Goal: Information Seeking & Learning: Learn about a topic

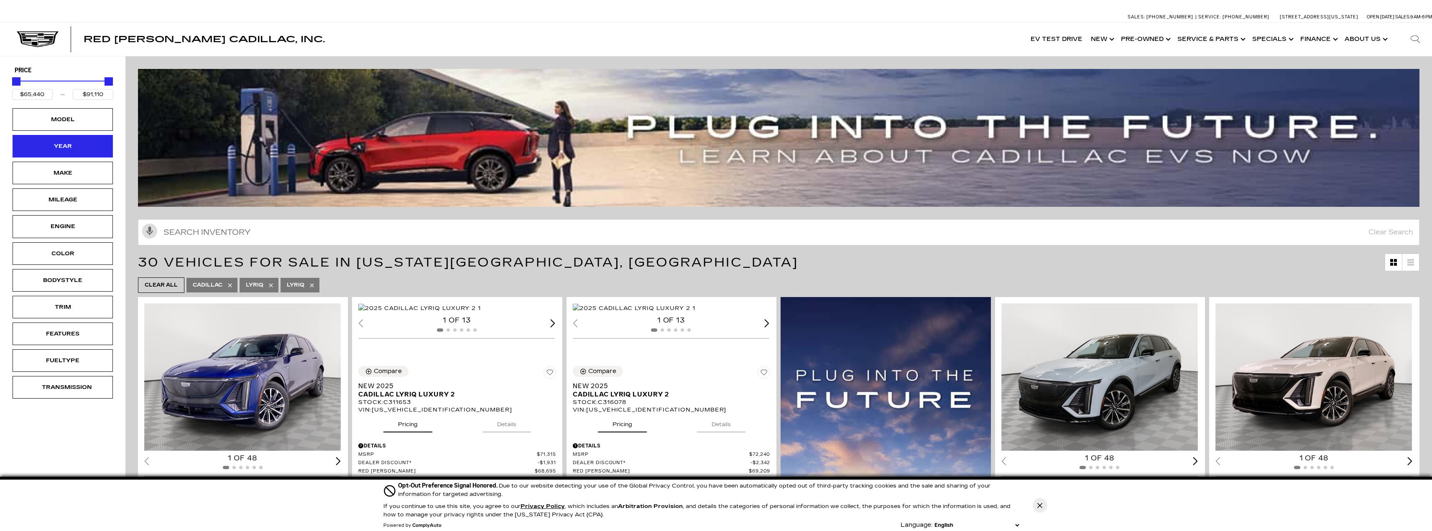
click at [46, 146] on div "Year" at bounding box center [63, 146] width 42 height 9
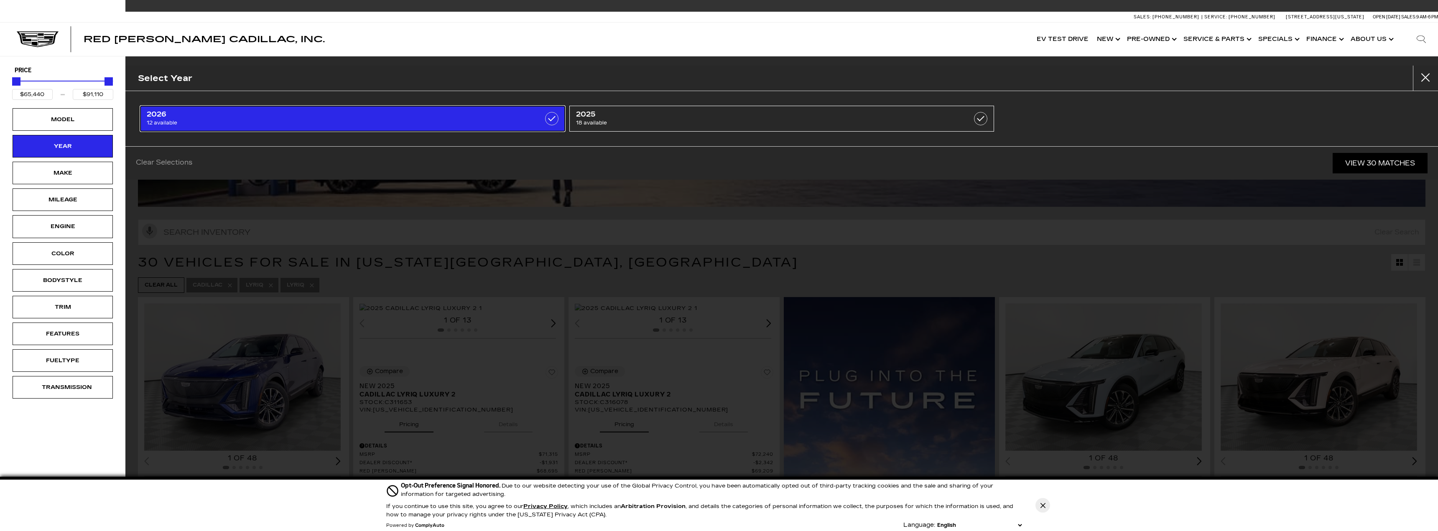
click at [331, 119] on span "12 available" at bounding box center [322, 123] width 350 height 8
type input "$71,120"
checkbox input "true"
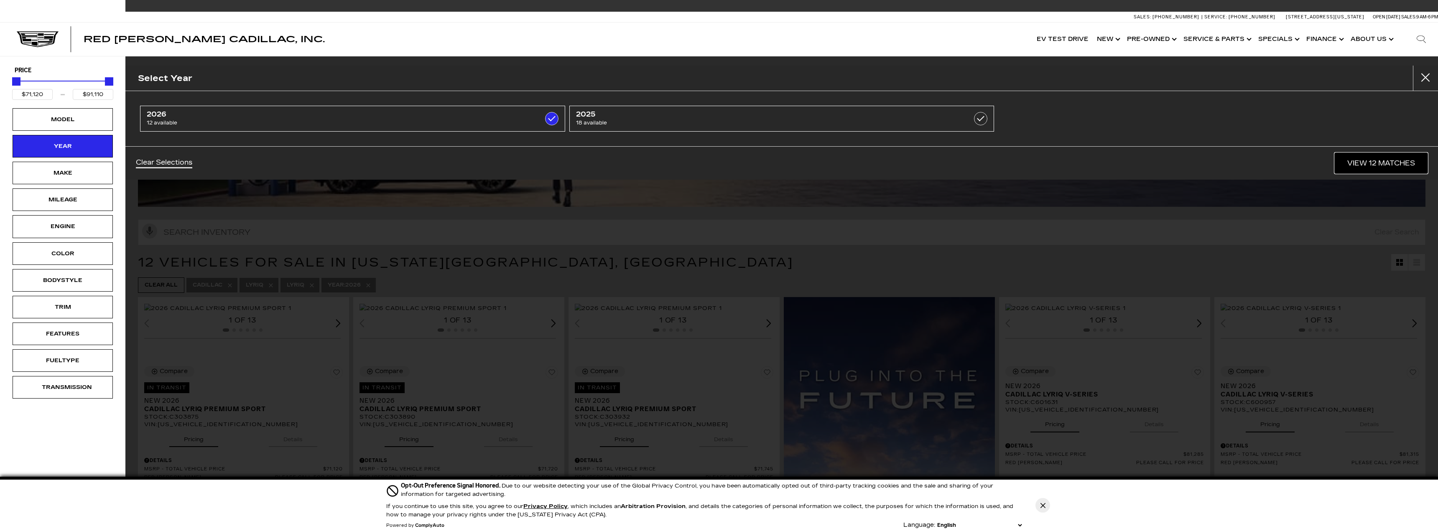
drag, startPoint x: 1364, startPoint y: 164, endPoint x: 1347, endPoint y: 169, distance: 18.3
click at [1364, 164] on link "View 12 Matches" at bounding box center [1381, 163] width 93 height 20
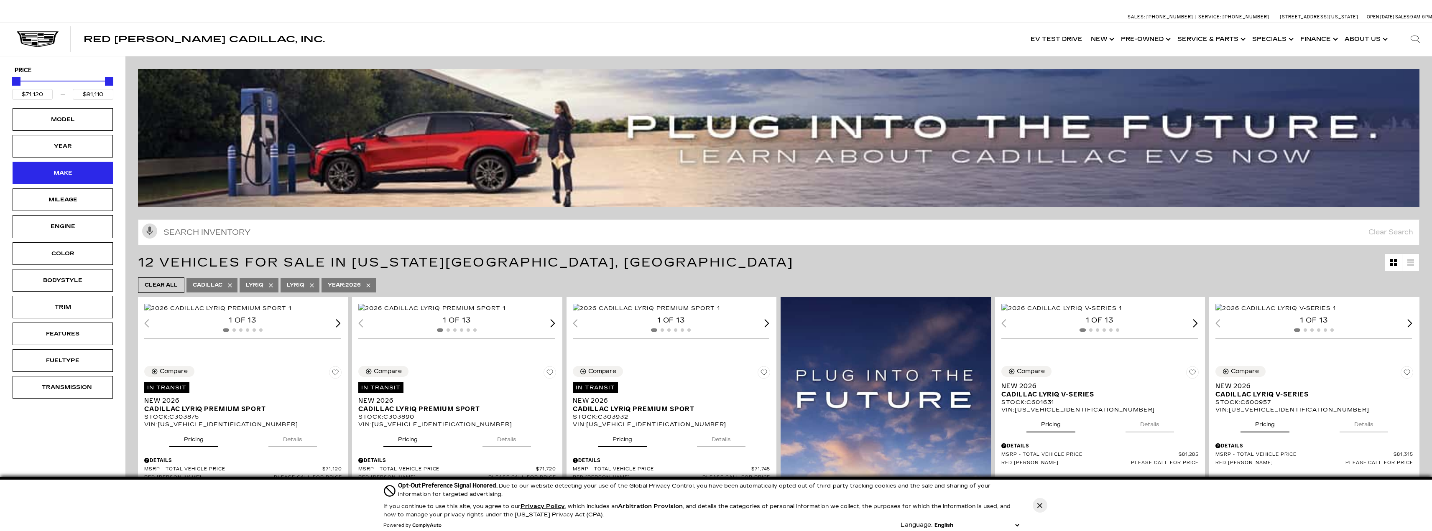
click at [63, 171] on div "Make" at bounding box center [63, 173] width 42 height 9
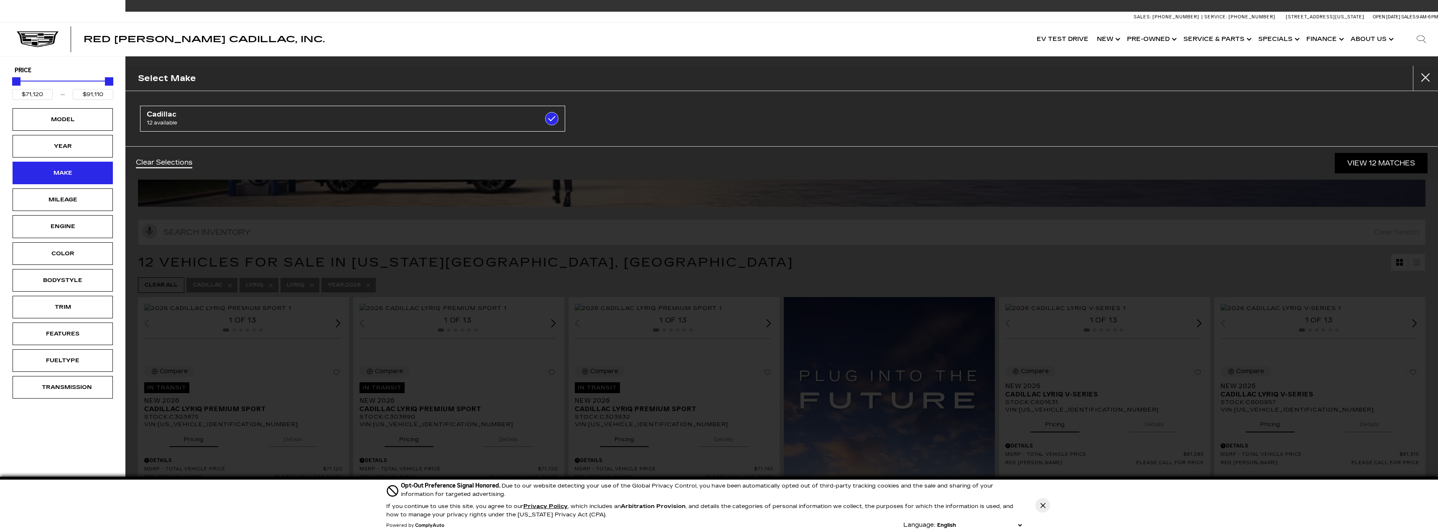
click at [74, 174] on div "Make" at bounding box center [63, 173] width 42 height 9
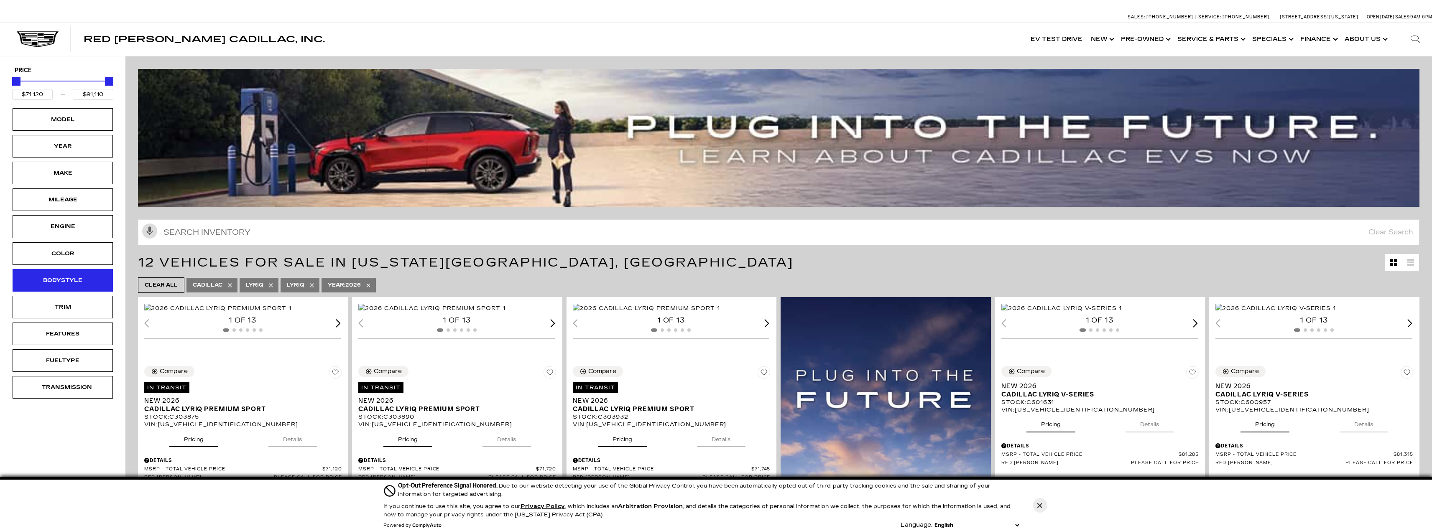
click at [70, 285] on div "Bodystyle" at bounding box center [63, 280] width 42 height 9
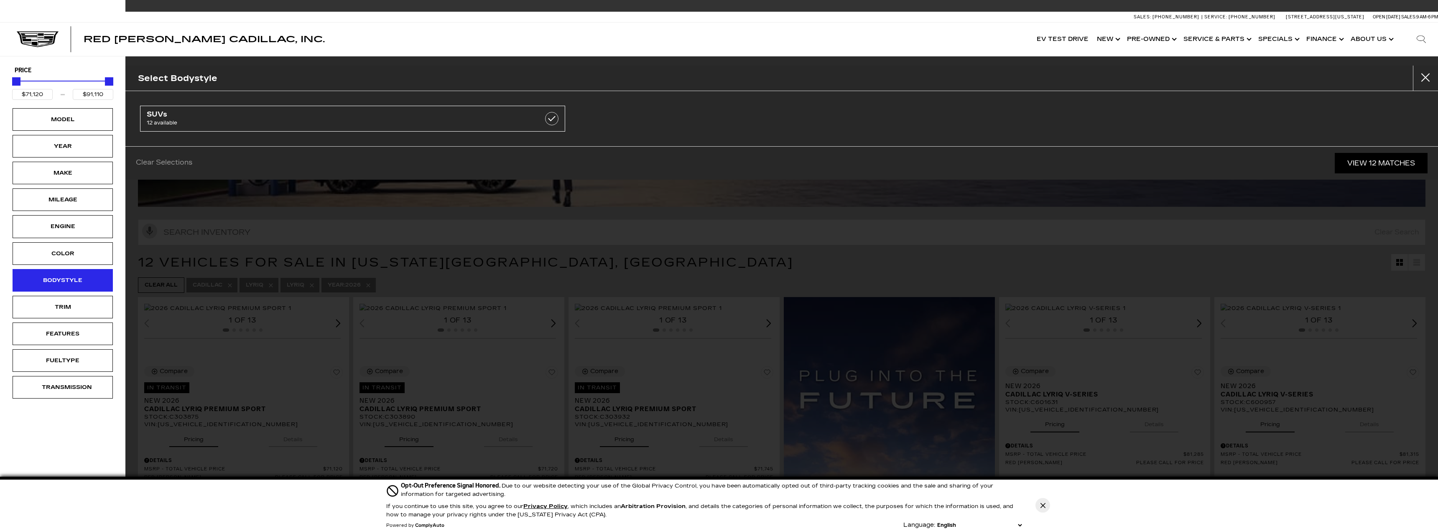
click at [60, 281] on div "Bodystyle" at bounding box center [63, 280] width 42 height 9
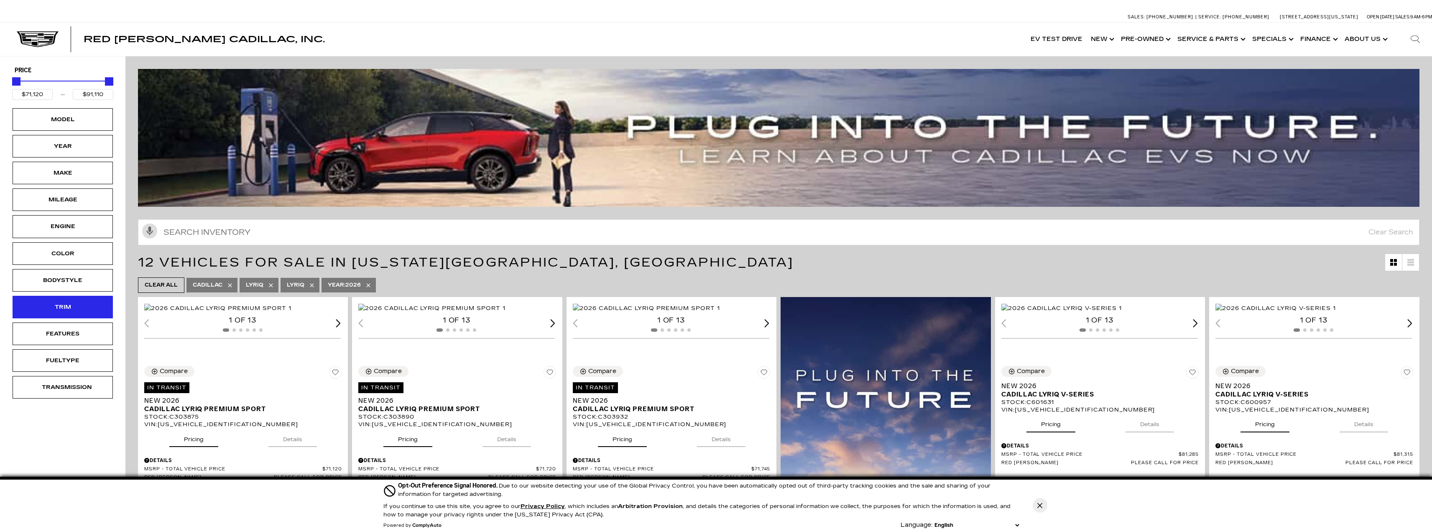
click at [57, 307] on div "Trim" at bounding box center [63, 307] width 42 height 9
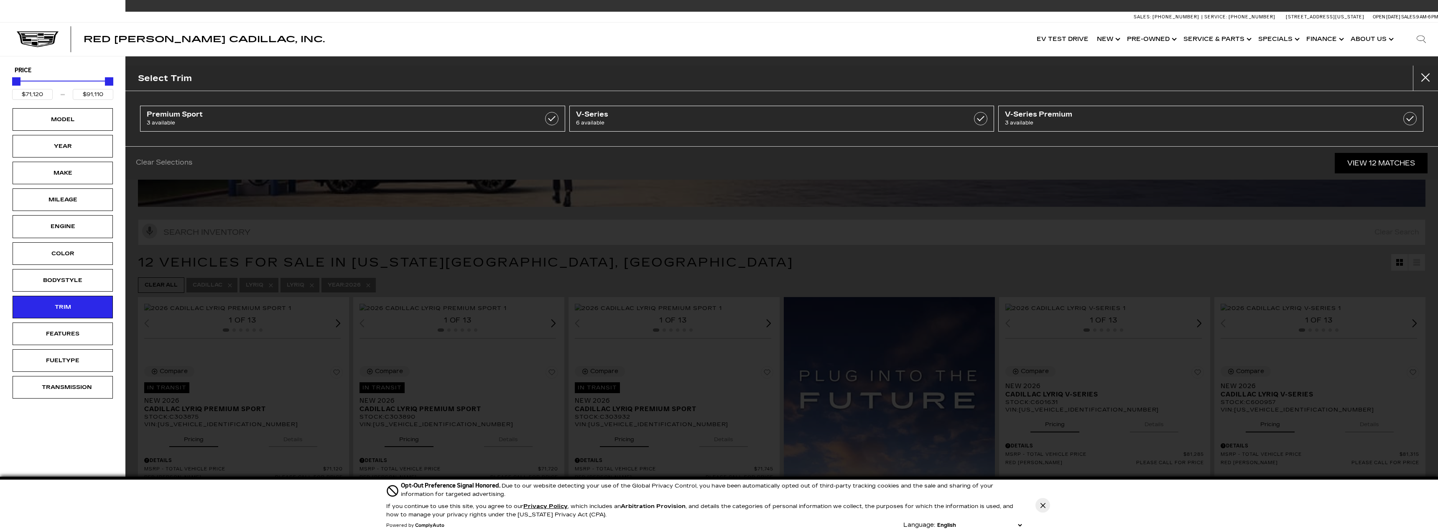
drag, startPoint x: 376, startPoint y: 22, endPoint x: 373, endPoint y: 46, distance: 24.9
click at [376, 22] on div "Sales: [PHONE_NUMBER] Service: [PHONE_NUMBER] [STREET_ADDRESS][US_STATE] Open […" at bounding box center [719, 17] width 1438 height 11
drag, startPoint x: 373, startPoint y: 46, endPoint x: 318, endPoint y: 65, distance: 58.3
click at [371, 49] on div "Red [PERSON_NAME] Cadillac, Inc. Accessible Menu EV Test Drive Show New Cadilla…" at bounding box center [719, 39] width 1438 height 33
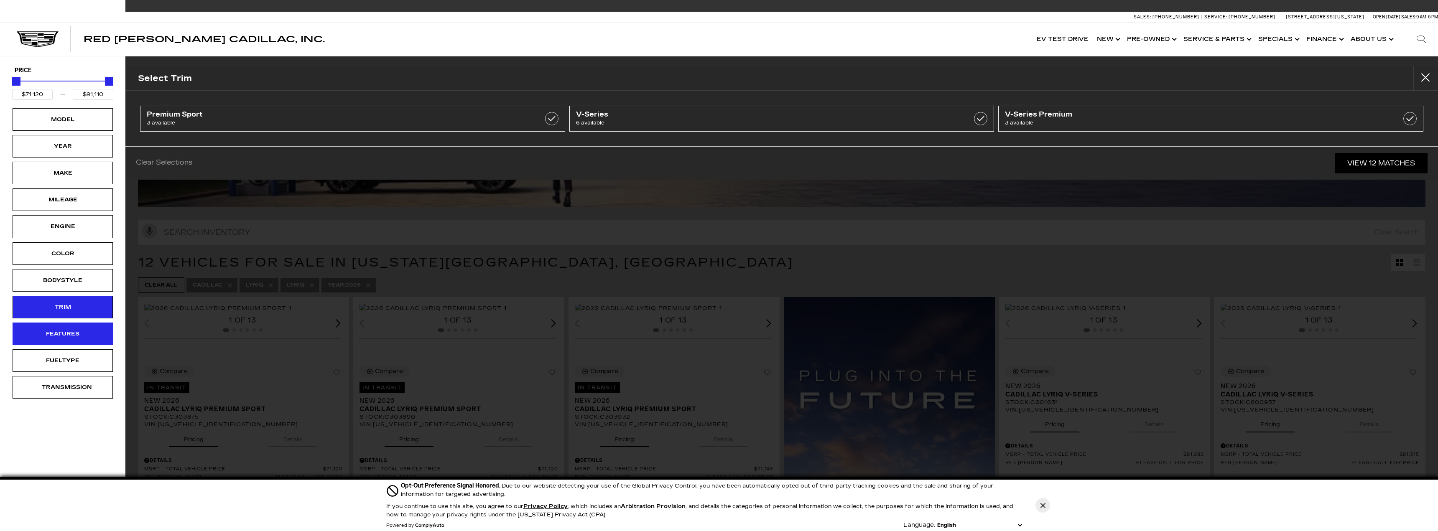
click at [72, 333] on div "Features" at bounding box center [63, 333] width 42 height 9
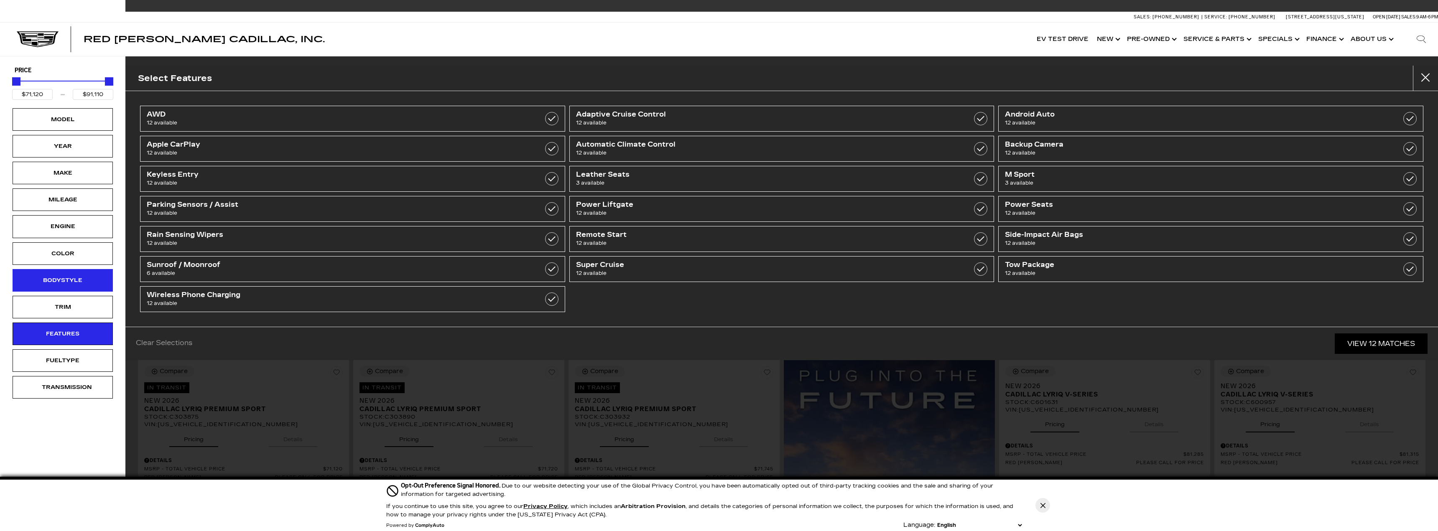
click at [72, 283] on div "Bodystyle" at bounding box center [63, 280] width 42 height 9
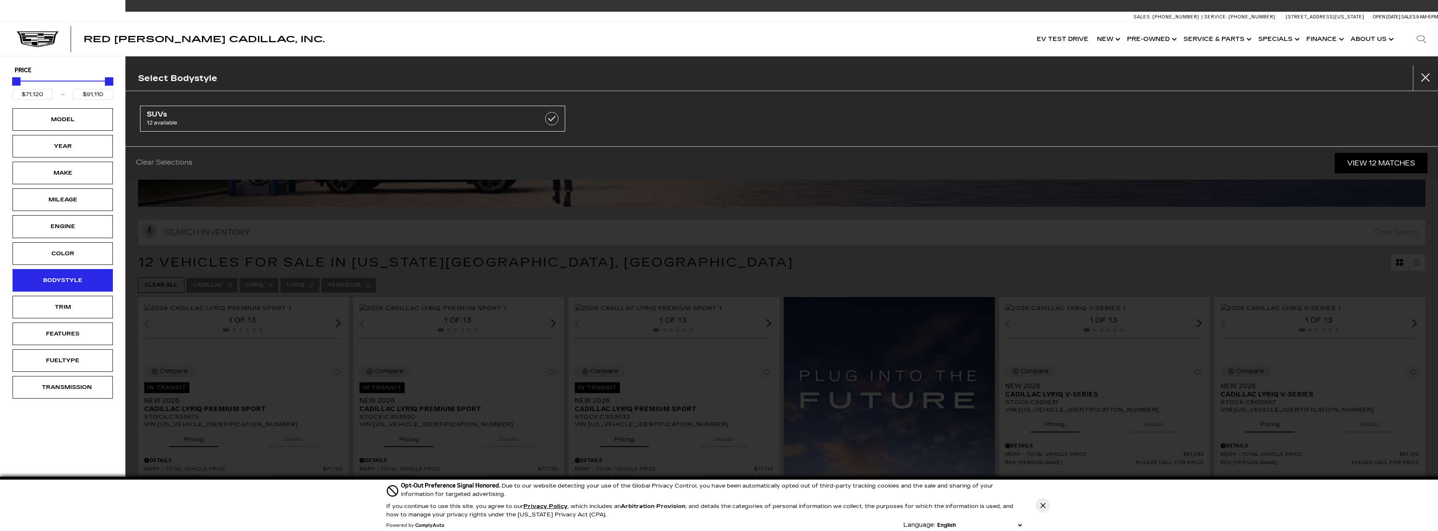
click at [50, 280] on div "Bodystyle" at bounding box center [63, 280] width 42 height 9
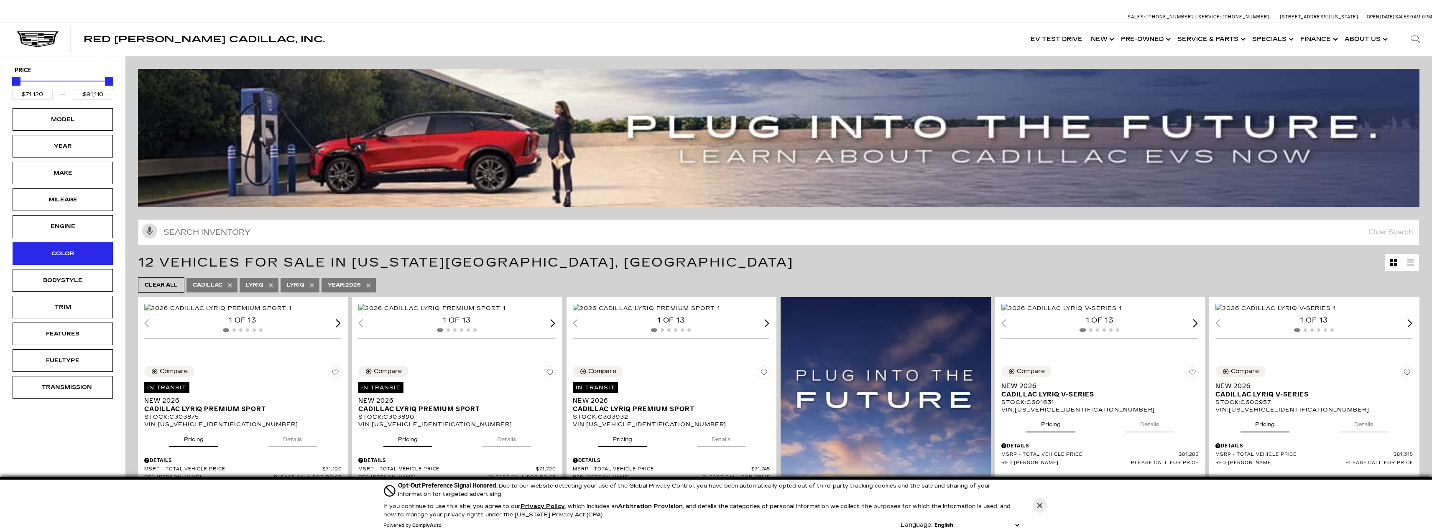
click at [59, 251] on div "Color" at bounding box center [63, 253] width 42 height 9
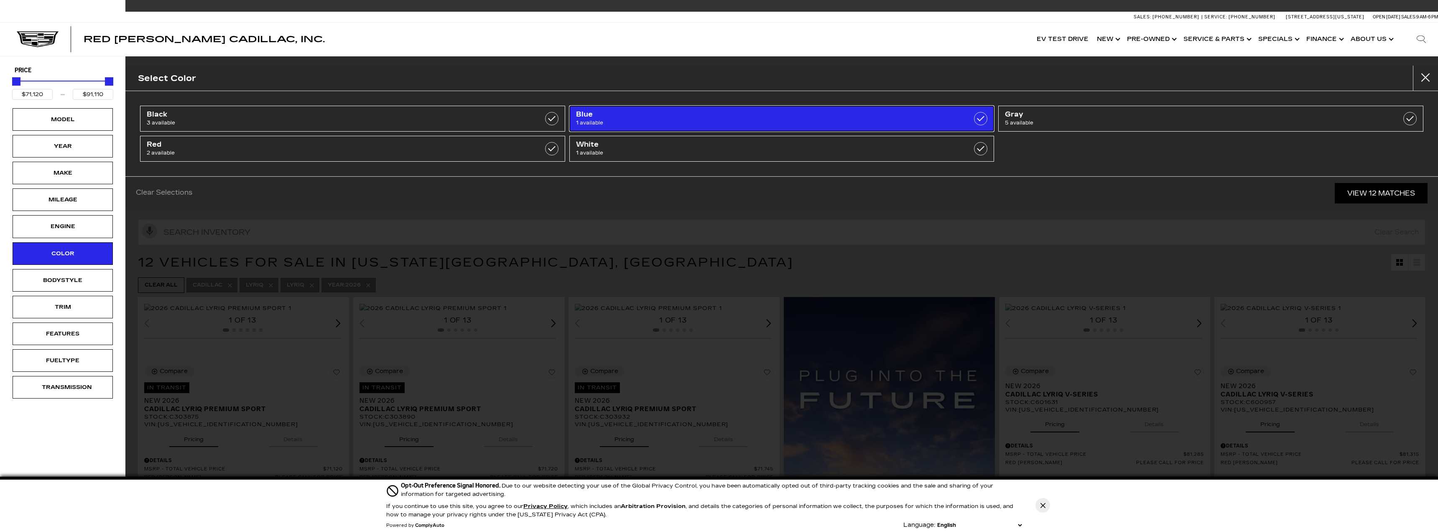
click at [619, 120] on span "1 available" at bounding box center [751, 123] width 350 height 8
type input "$81,315"
checkbox input "true"
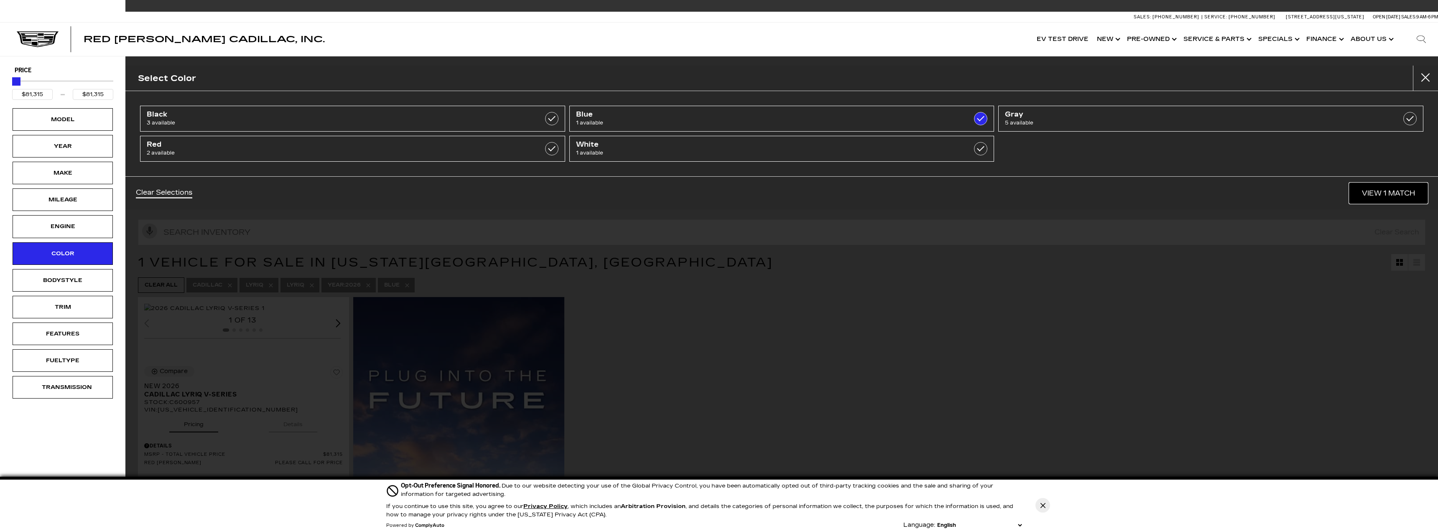
click at [1390, 196] on link "View 1 Match" at bounding box center [1389, 193] width 78 height 20
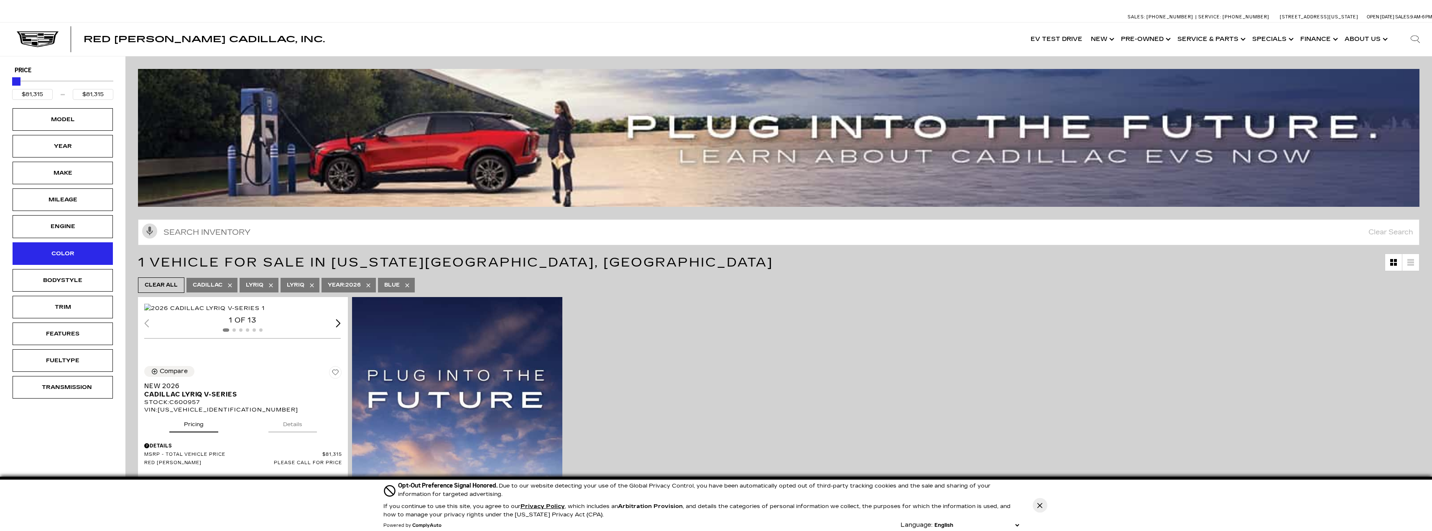
click at [58, 253] on div "Color" at bounding box center [63, 253] width 42 height 9
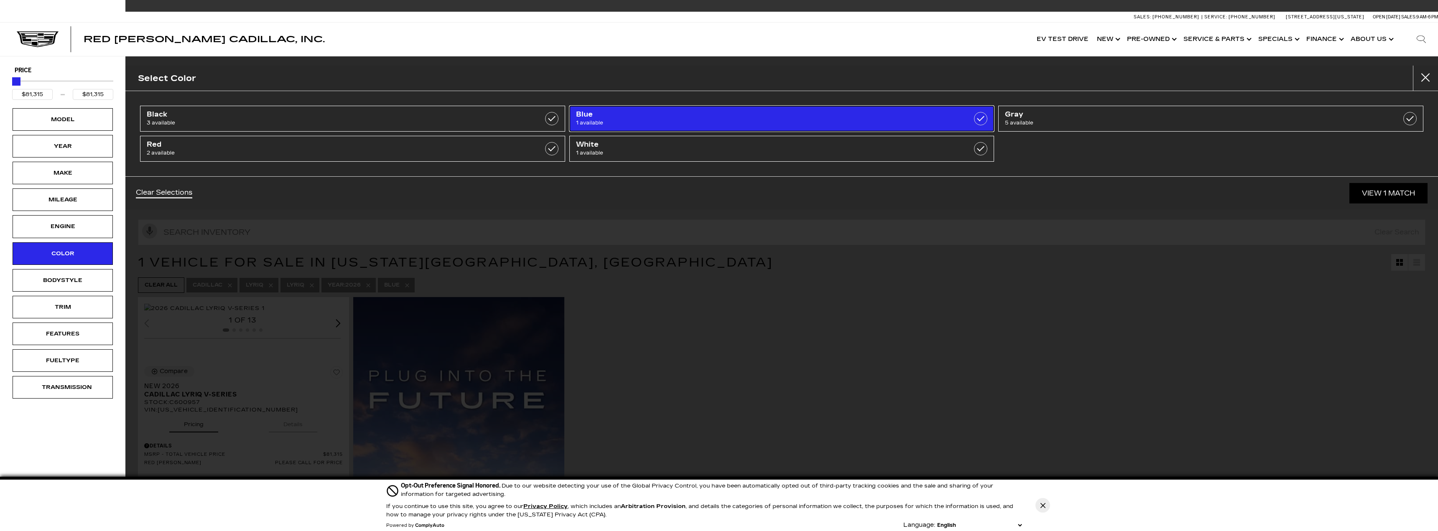
click at [982, 117] on label at bounding box center [980, 118] width 13 height 13
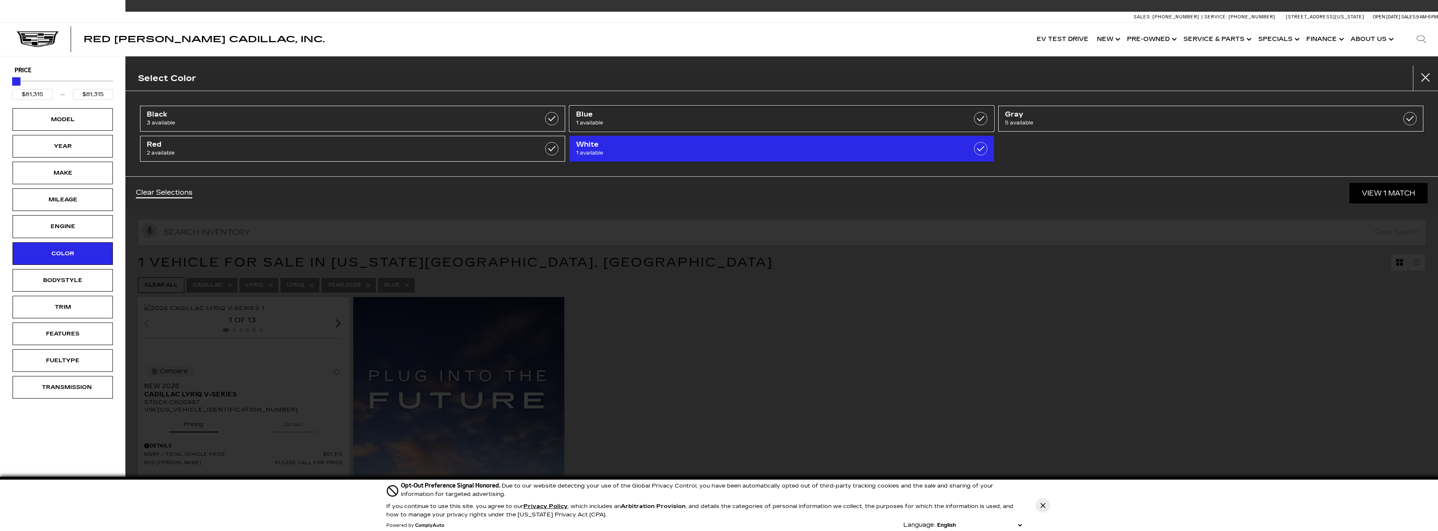
type input "$71,120"
type input "$91,110"
checkbox input "false"
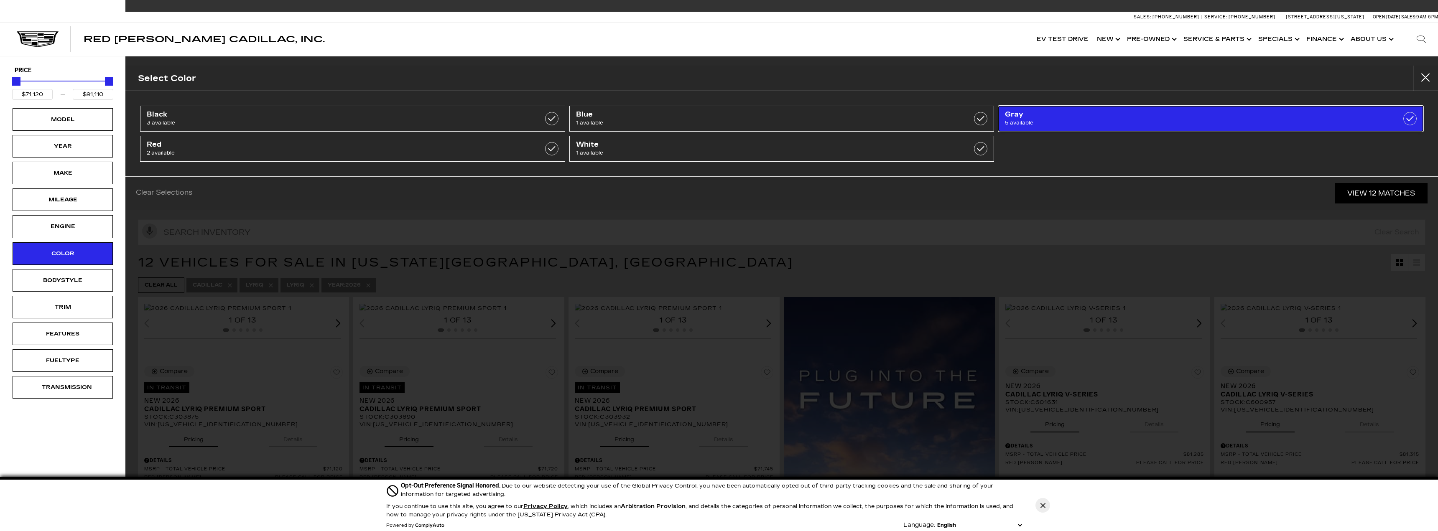
click at [1089, 121] on span "5 available" at bounding box center [1180, 123] width 350 height 8
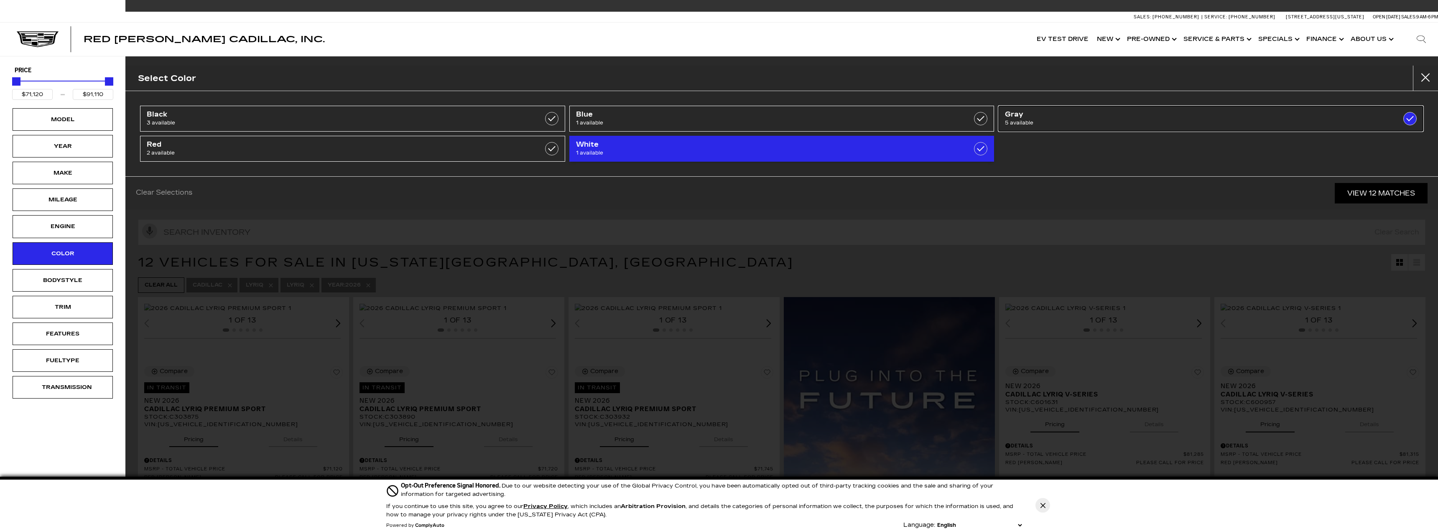
type input "$86,985"
checkbox input "true"
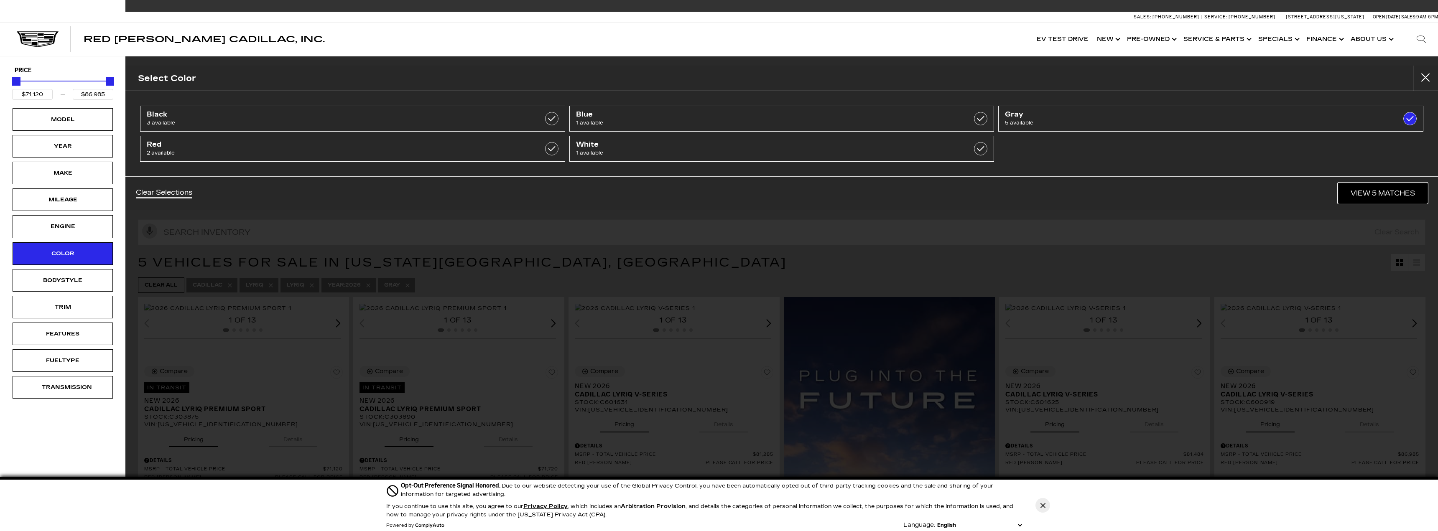
click at [1372, 195] on link "View 5 Matches" at bounding box center [1382, 193] width 89 height 20
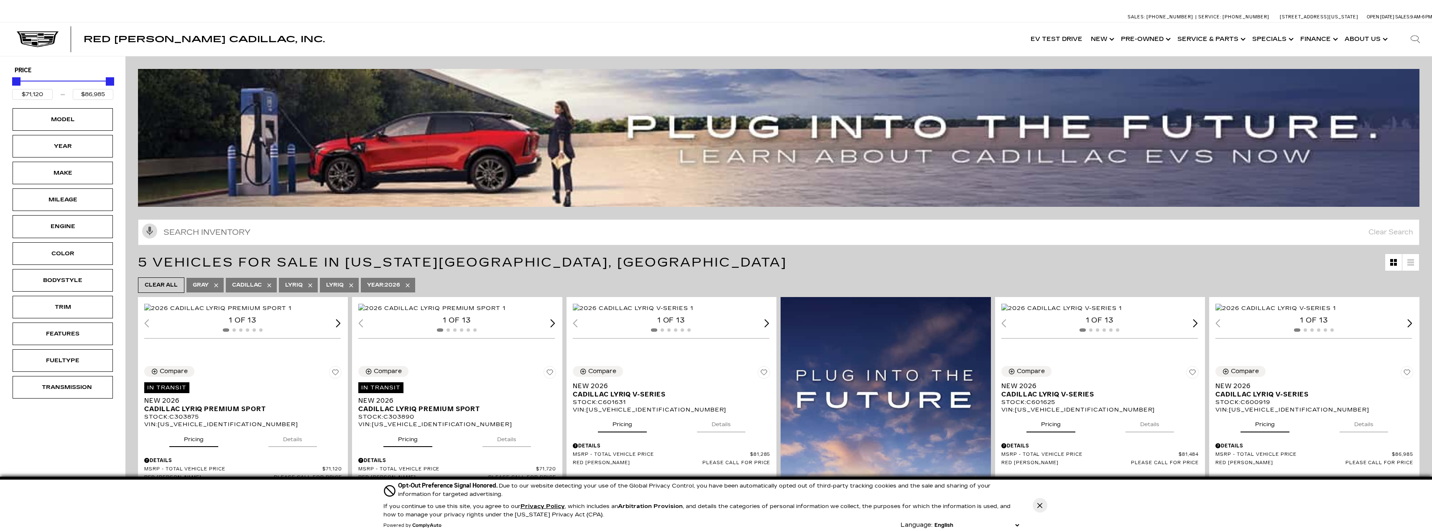
drag, startPoint x: 297, startPoint y: 47, endPoint x: 293, endPoint y: 49, distance: 4.4
